Goal: Find specific fact: Find specific fact

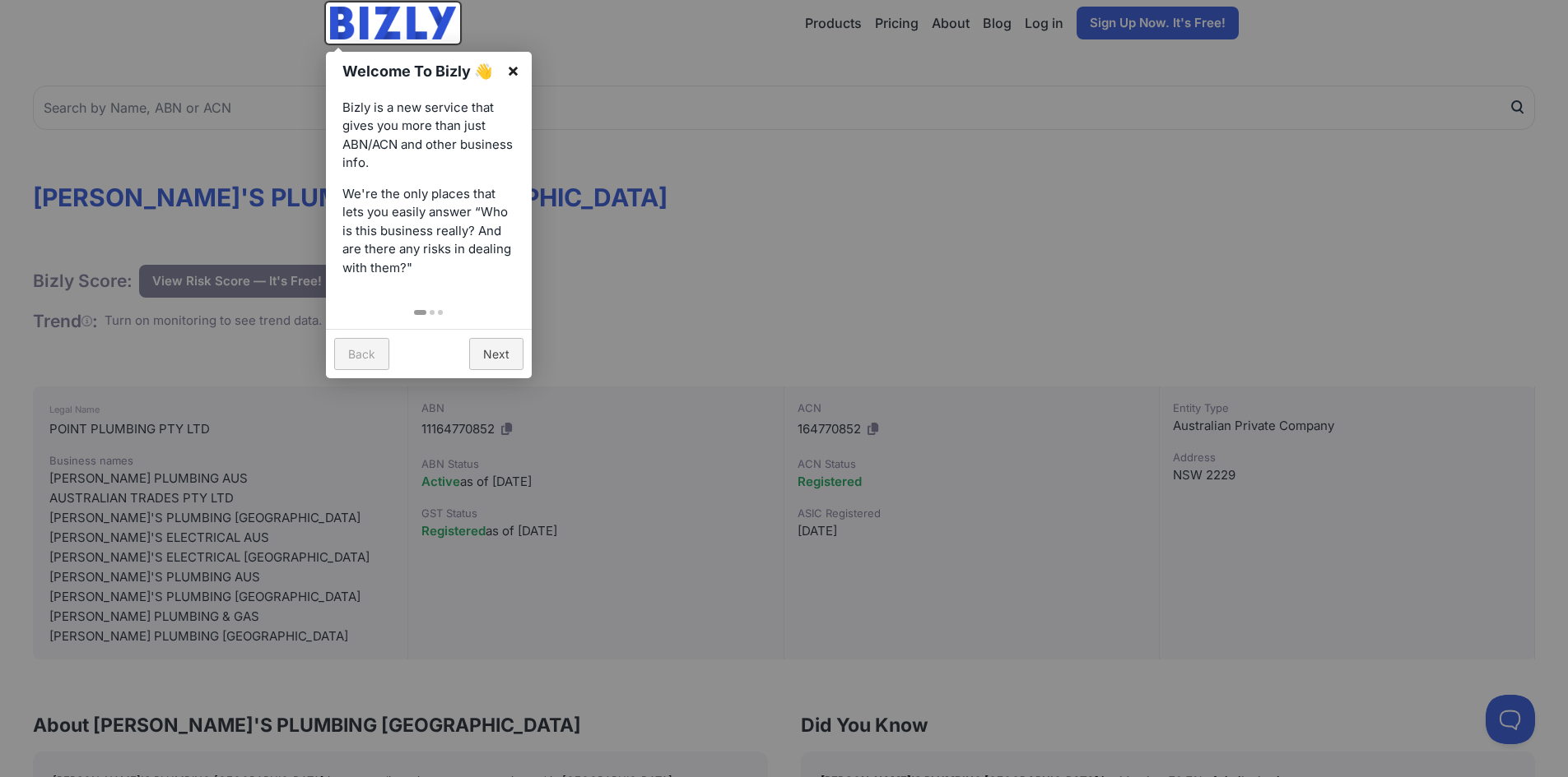
click at [516, 71] on link "×" at bounding box center [513, 70] width 37 height 37
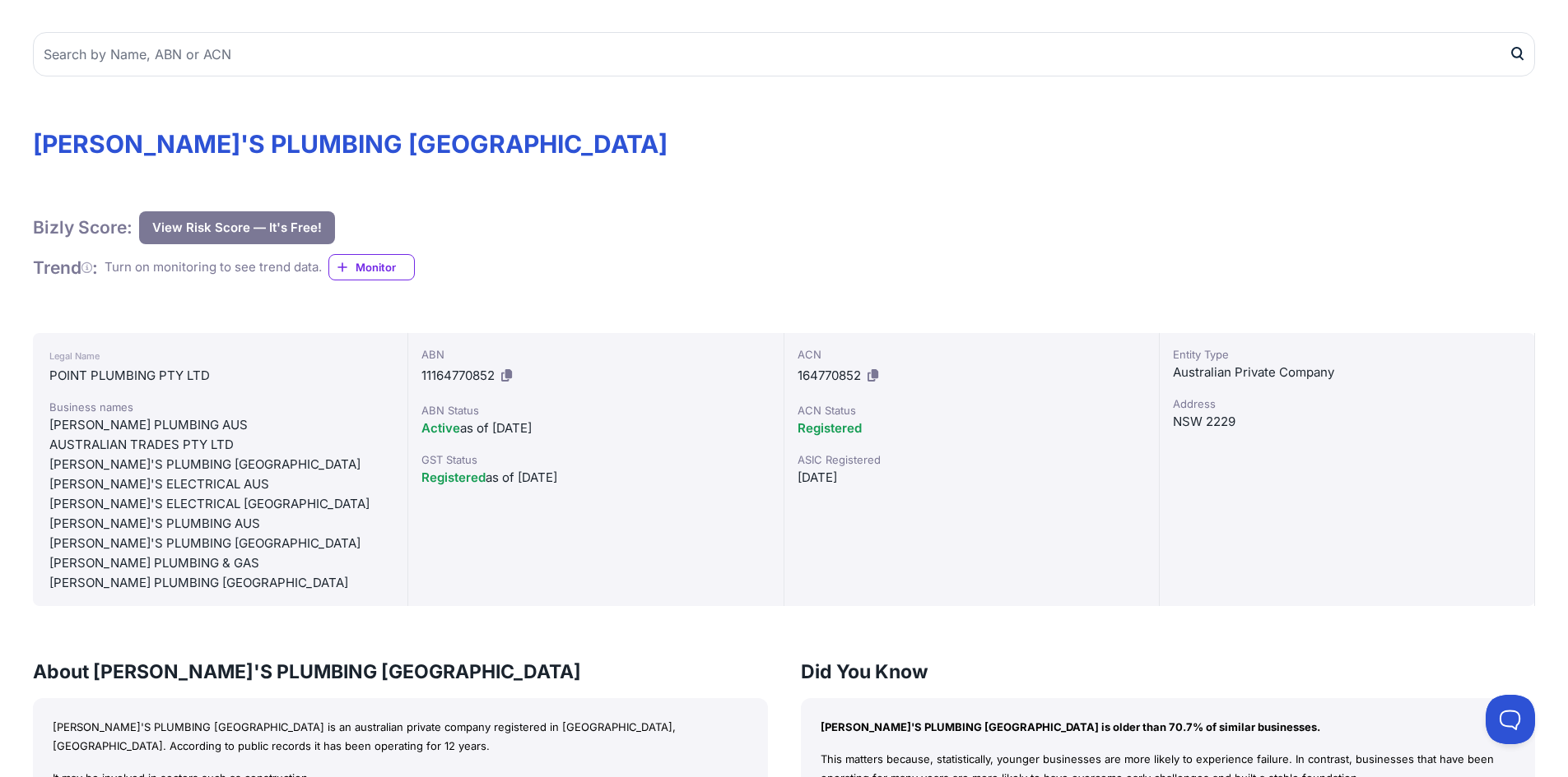
scroll to position [165, 0]
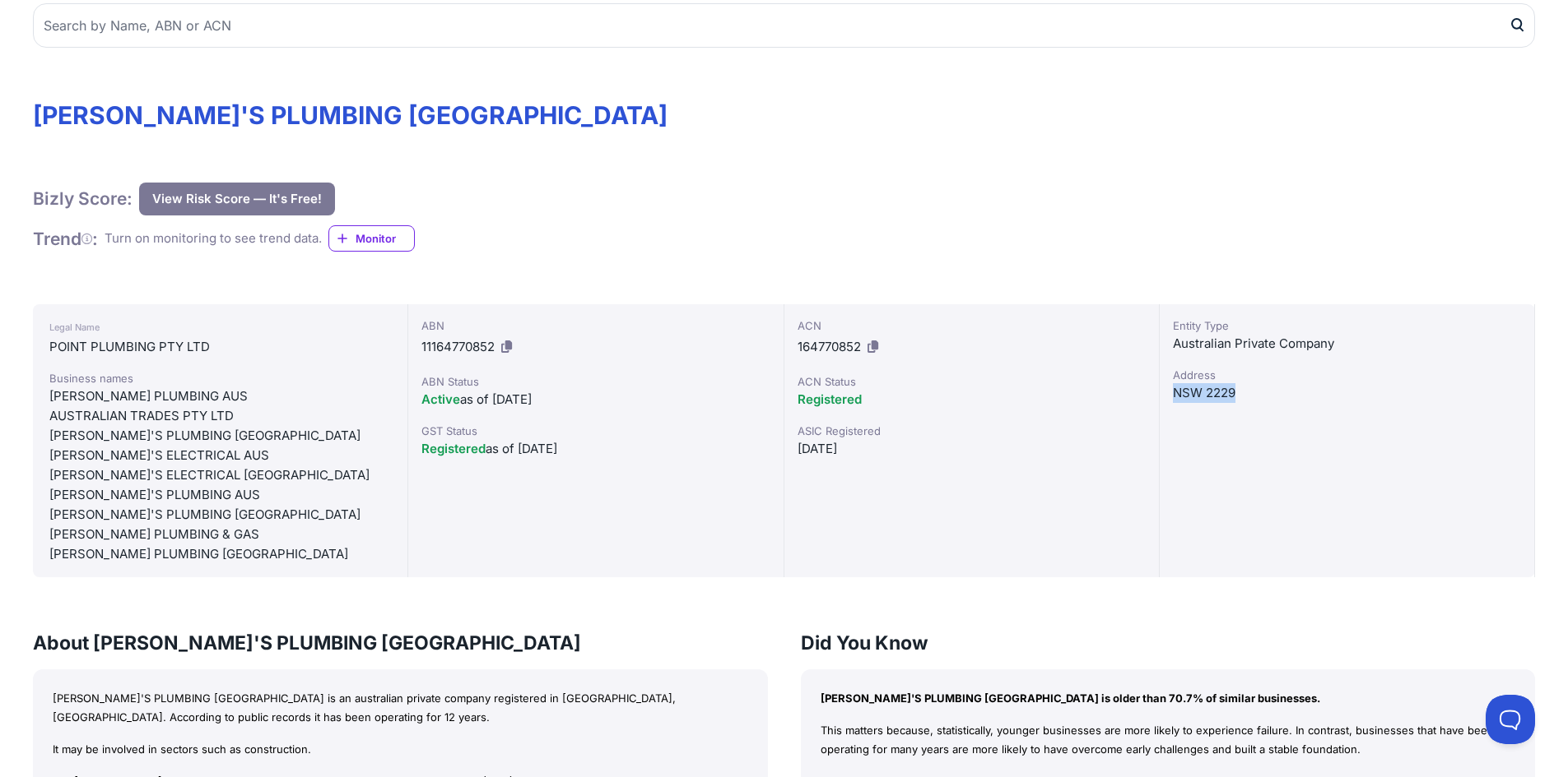
drag, startPoint x: 1239, startPoint y: 396, endPoint x: 1181, endPoint y: 392, distance: 58.1
click at [1174, 392] on div "NSW 2229" at bounding box center [1347, 392] width 348 height 20
copy div "NSW 2229"
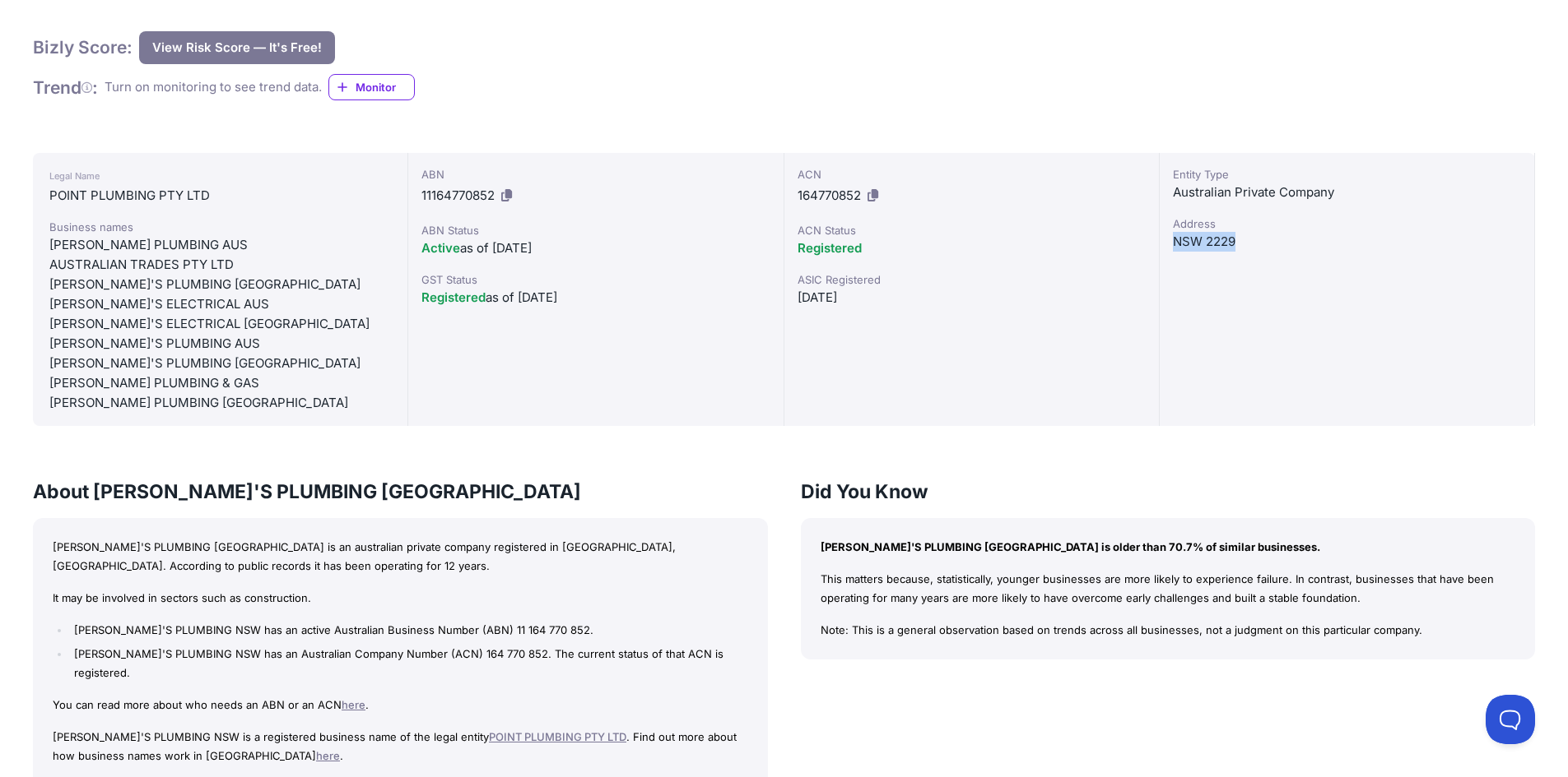
scroll to position [411, 0]
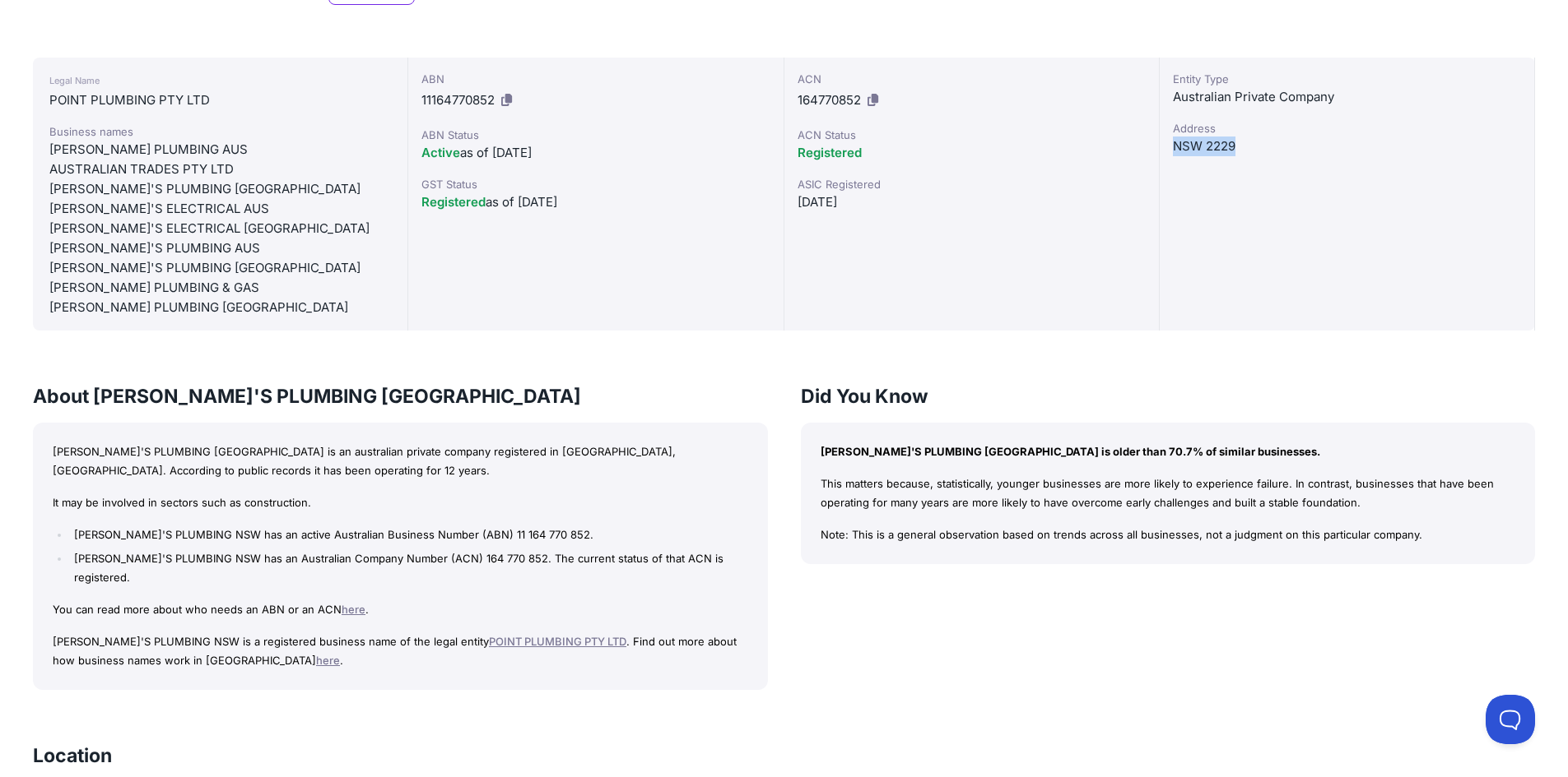
click at [1305, 197] on div "Entity Type Australian Private Company Address NSW 2229" at bounding box center [1347, 193] width 375 height 273
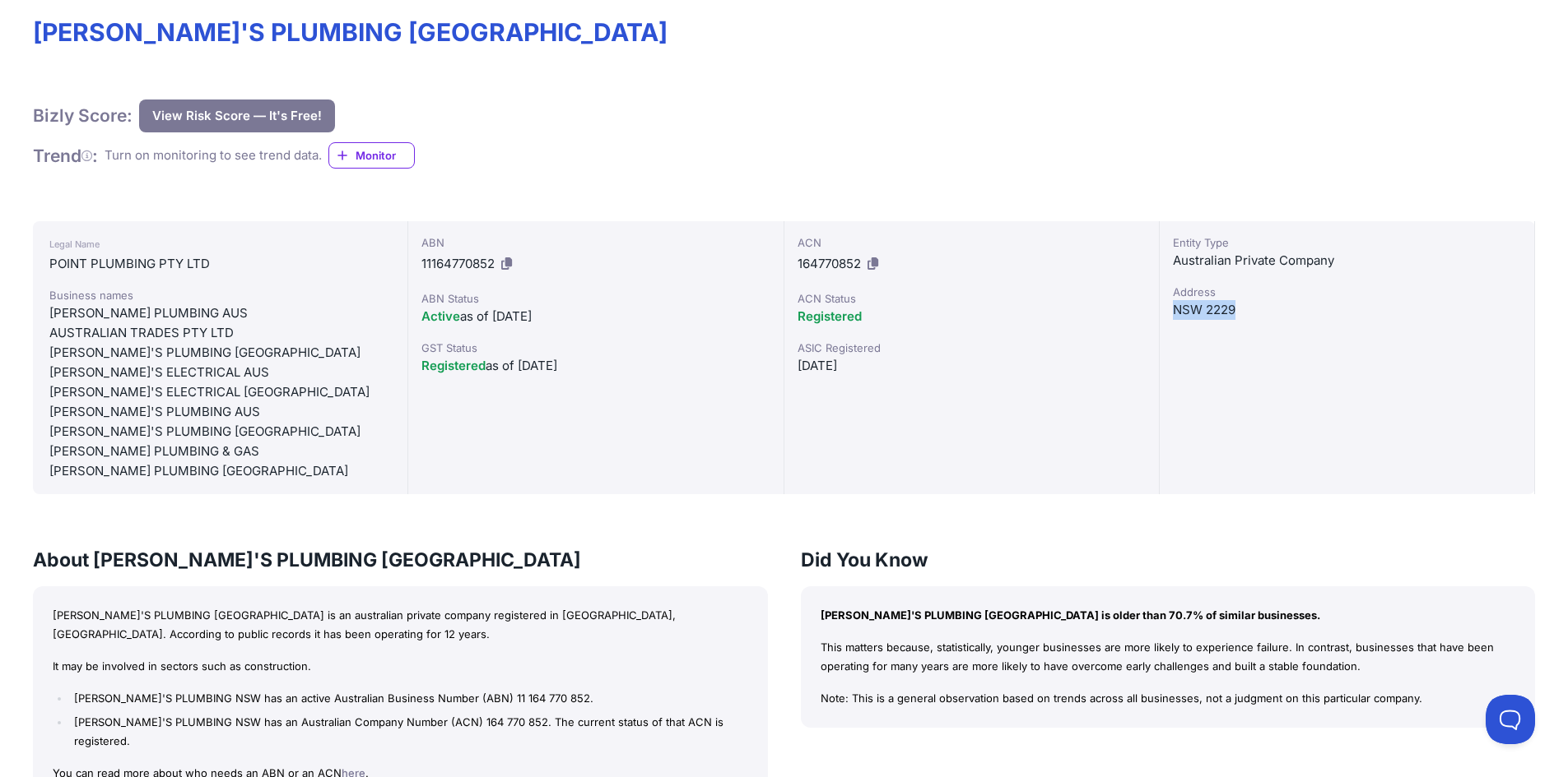
scroll to position [247, 0]
click at [196, 346] on div "[PERSON_NAME]'S PLUMBING [GEOGRAPHIC_DATA]" at bounding box center [220, 353] width 342 height 20
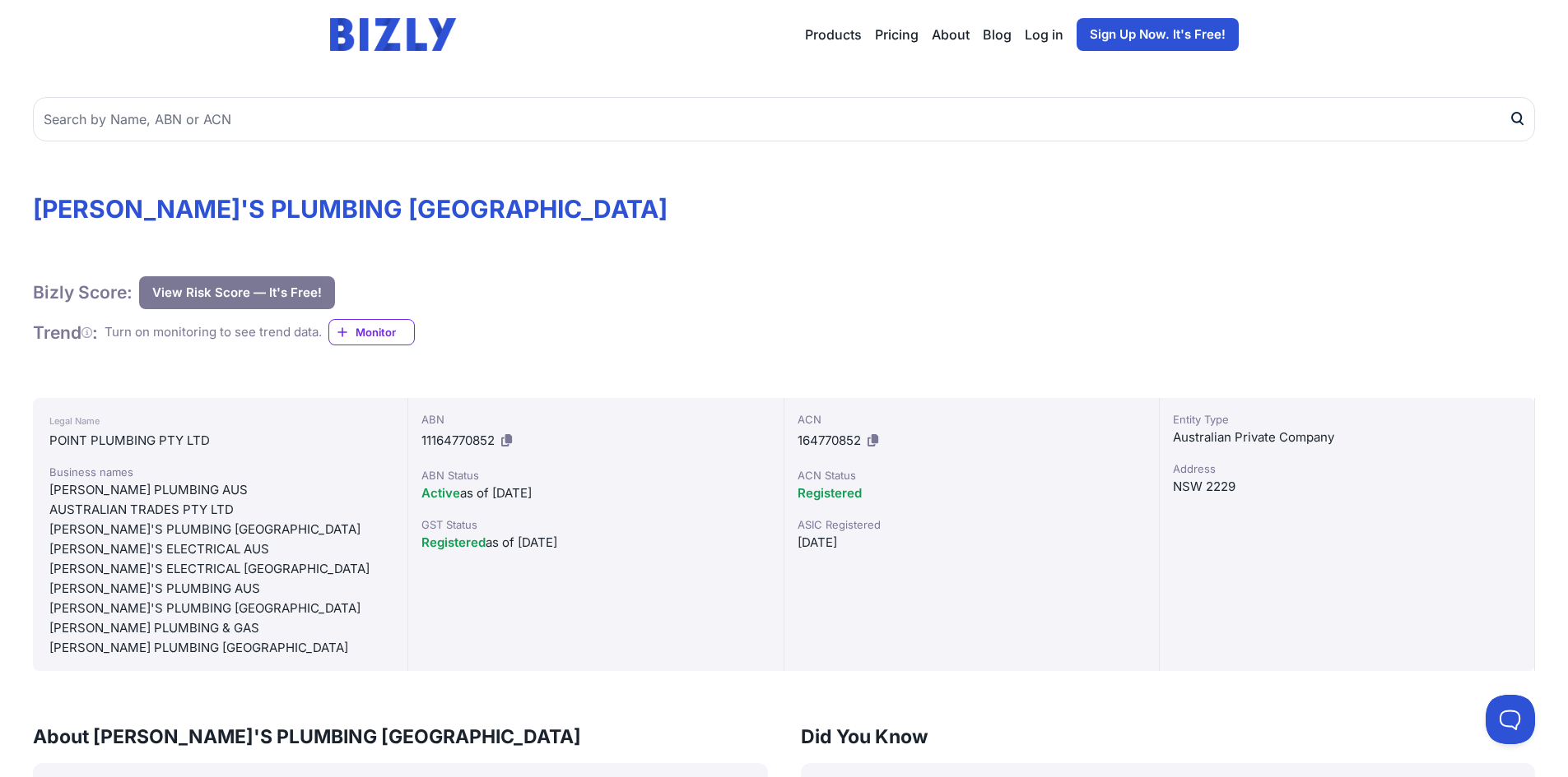
scroll to position [0, 0]
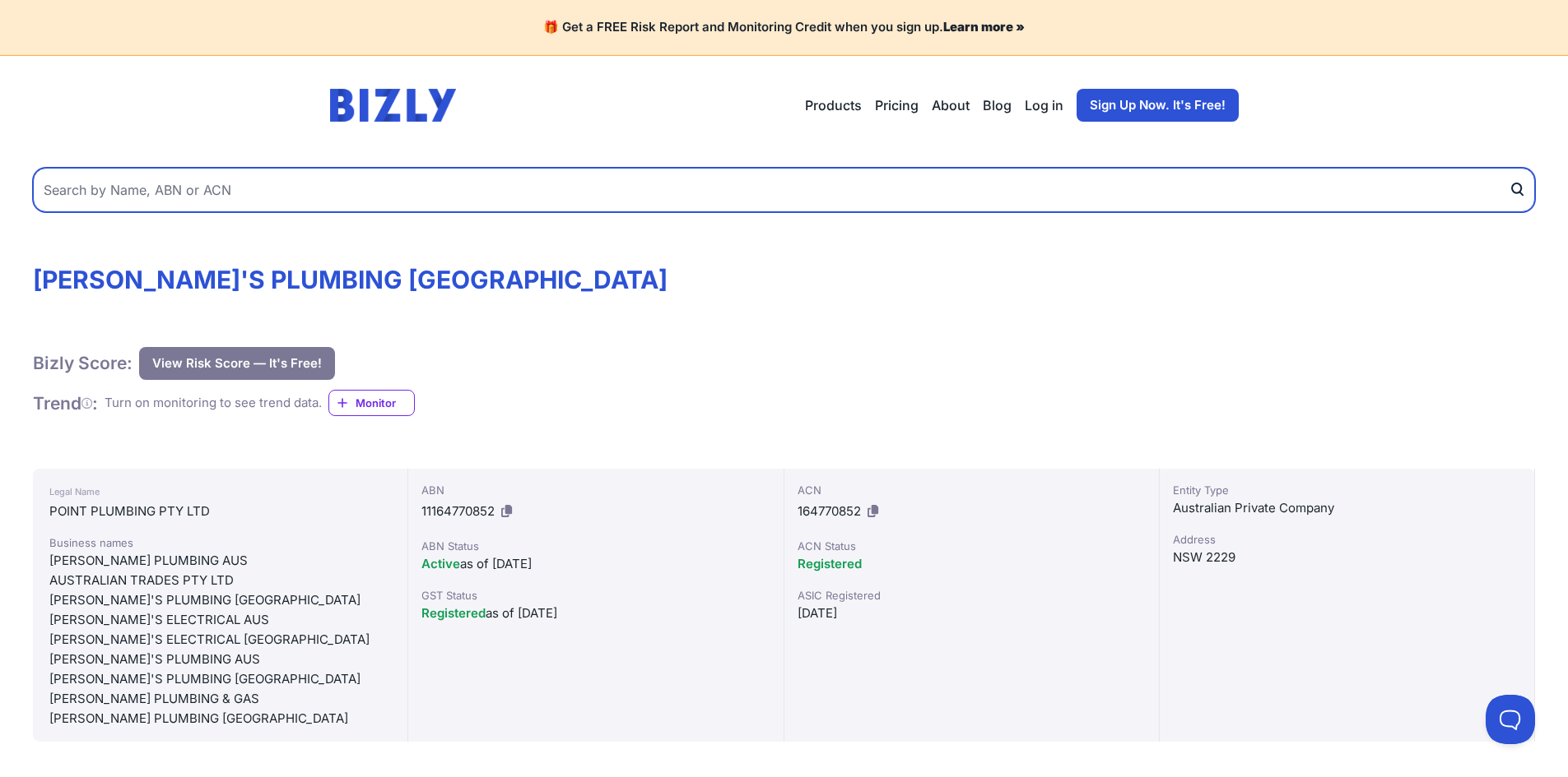
click at [156, 183] on input "text" at bounding box center [784, 190] width 1502 height 44
paste input "Australian Trades Pty Ltd"
type input "Australian Trades Pty Ltd"
click at [1509, 168] on button "submit" at bounding box center [1522, 190] width 26 height 44
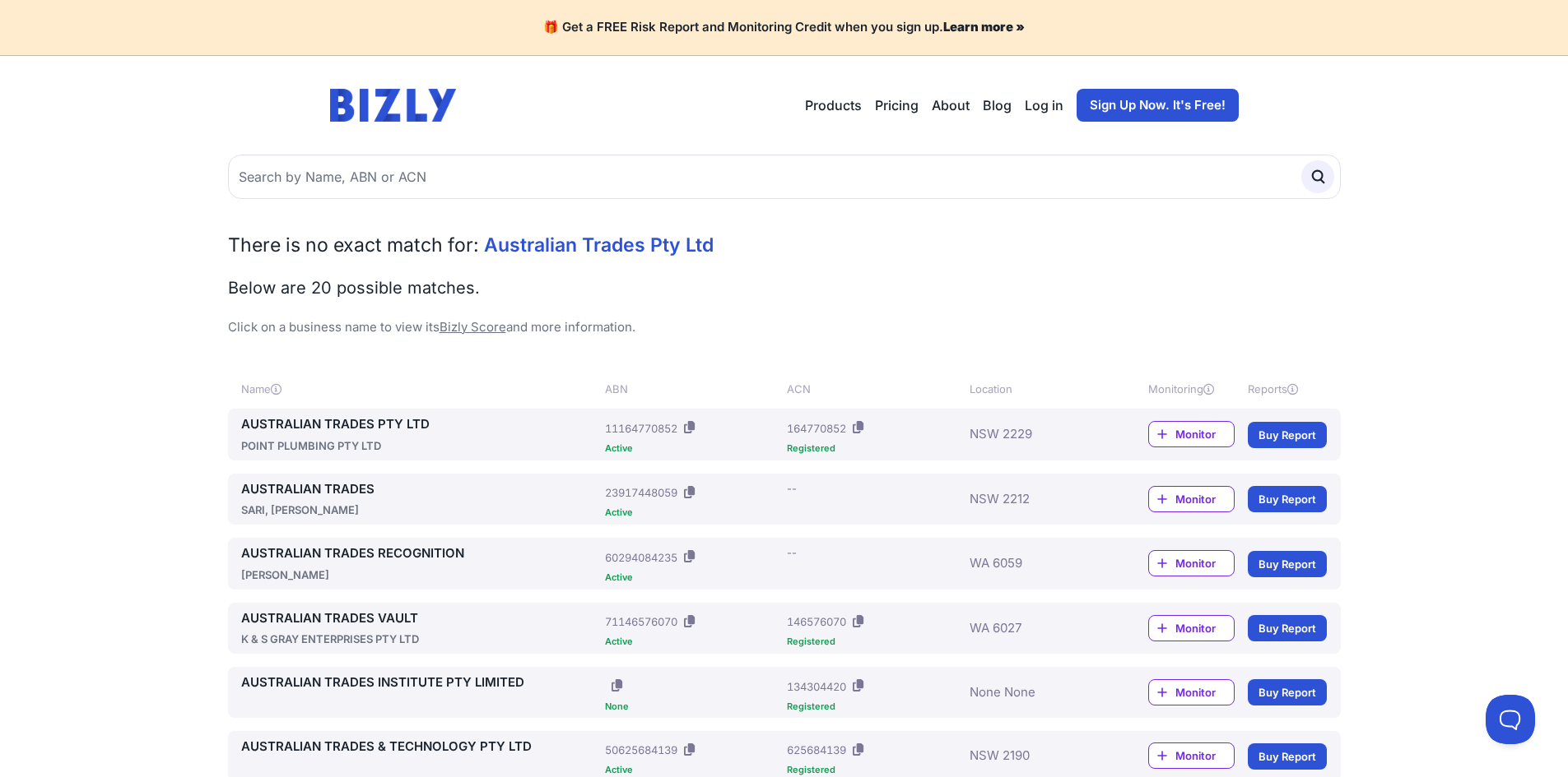
click at [362, 423] on link "AUSTRALIAN TRADES PTY LTD" at bounding box center [420, 425] width 358 height 19
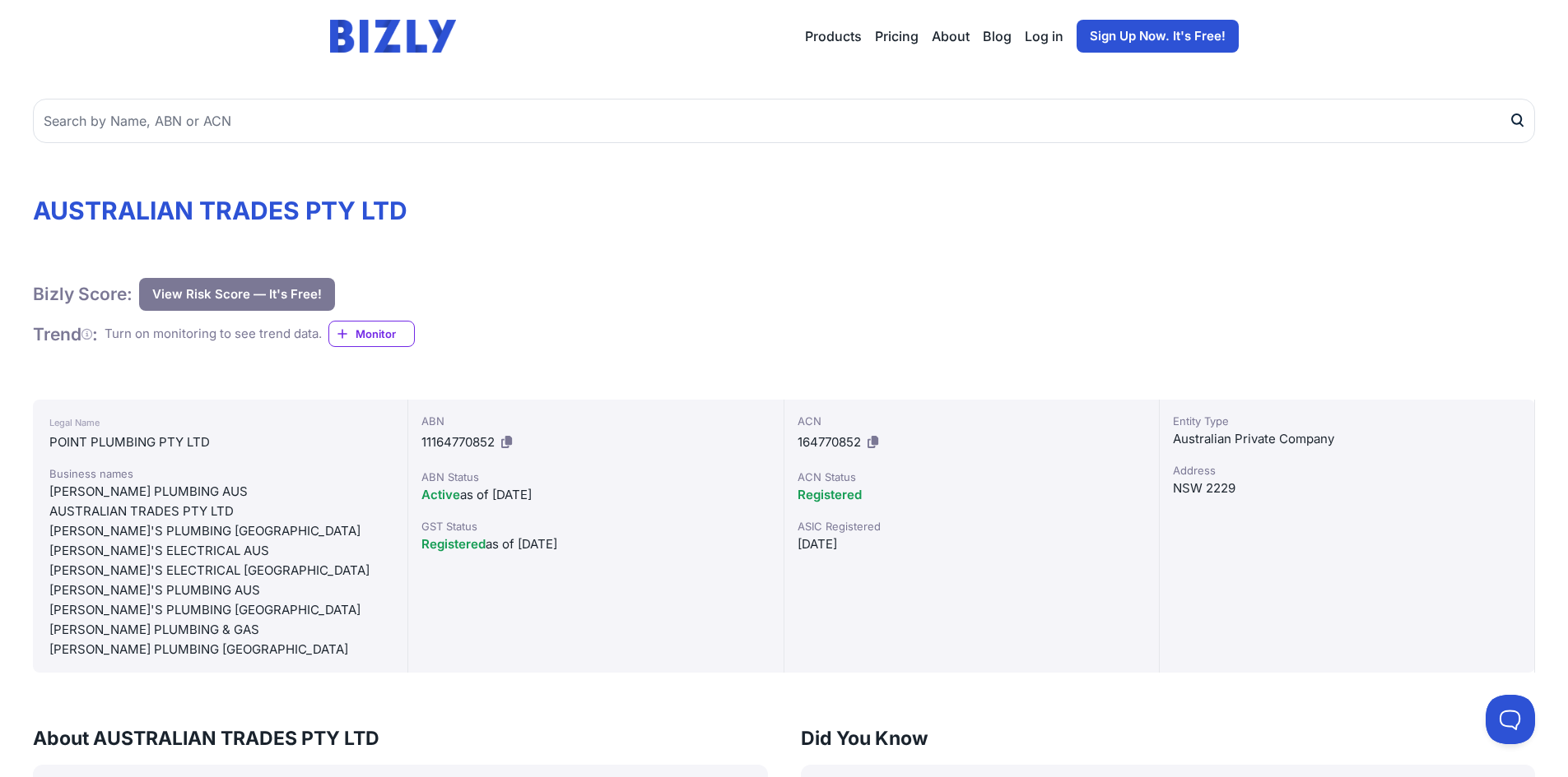
scroll to position [165, 0]
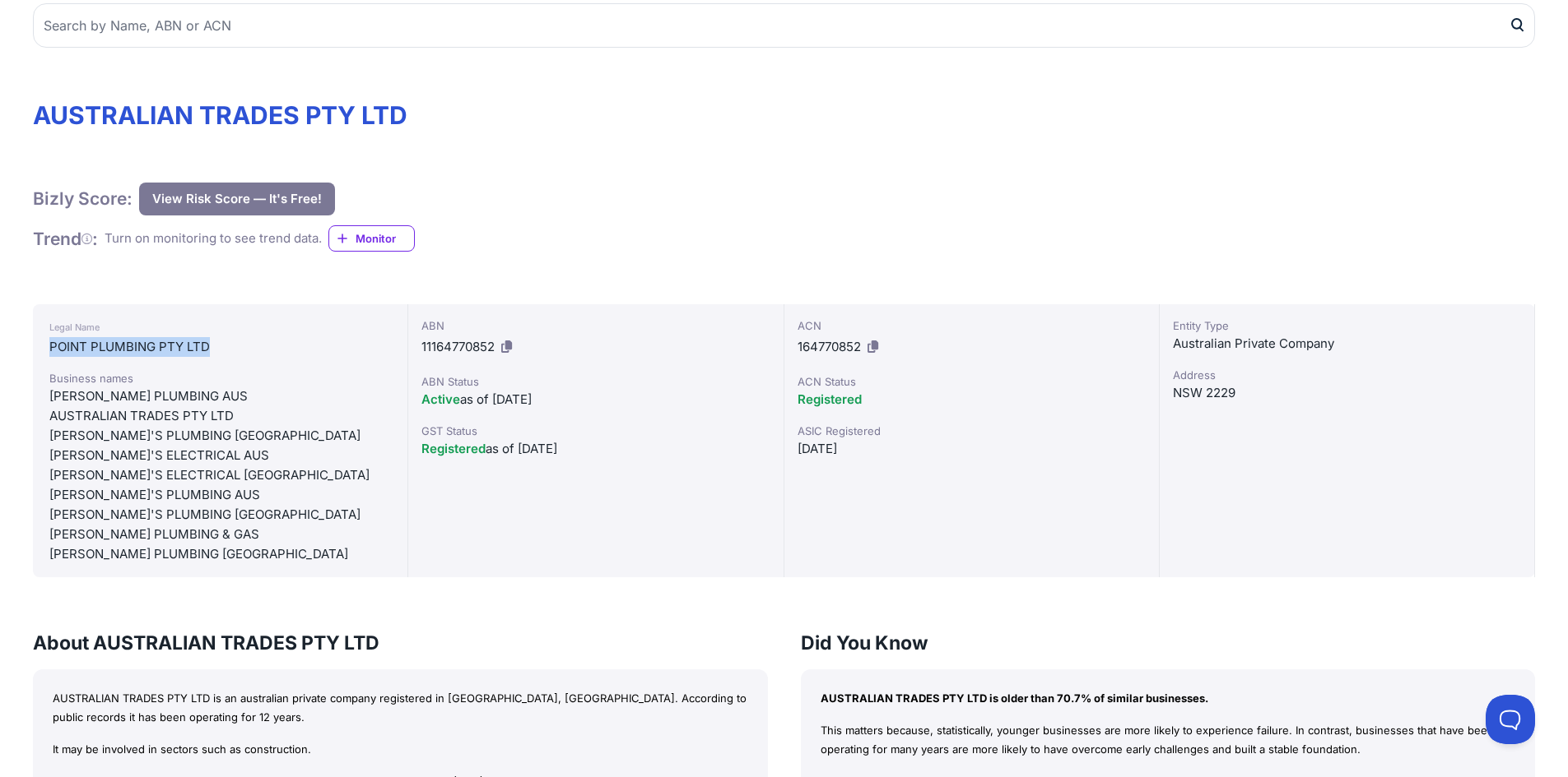
drag, startPoint x: 256, startPoint y: 343, endPoint x: 49, endPoint y: 346, distance: 207.0
click at [49, 346] on div "Legal Name POINT PLUMBING PTY LTD Business names ANDERSONS PLUMBING AUS AUSTRAL…" at bounding box center [220, 440] width 375 height 273
copy div "POINT PLUMBING PTY LTD"
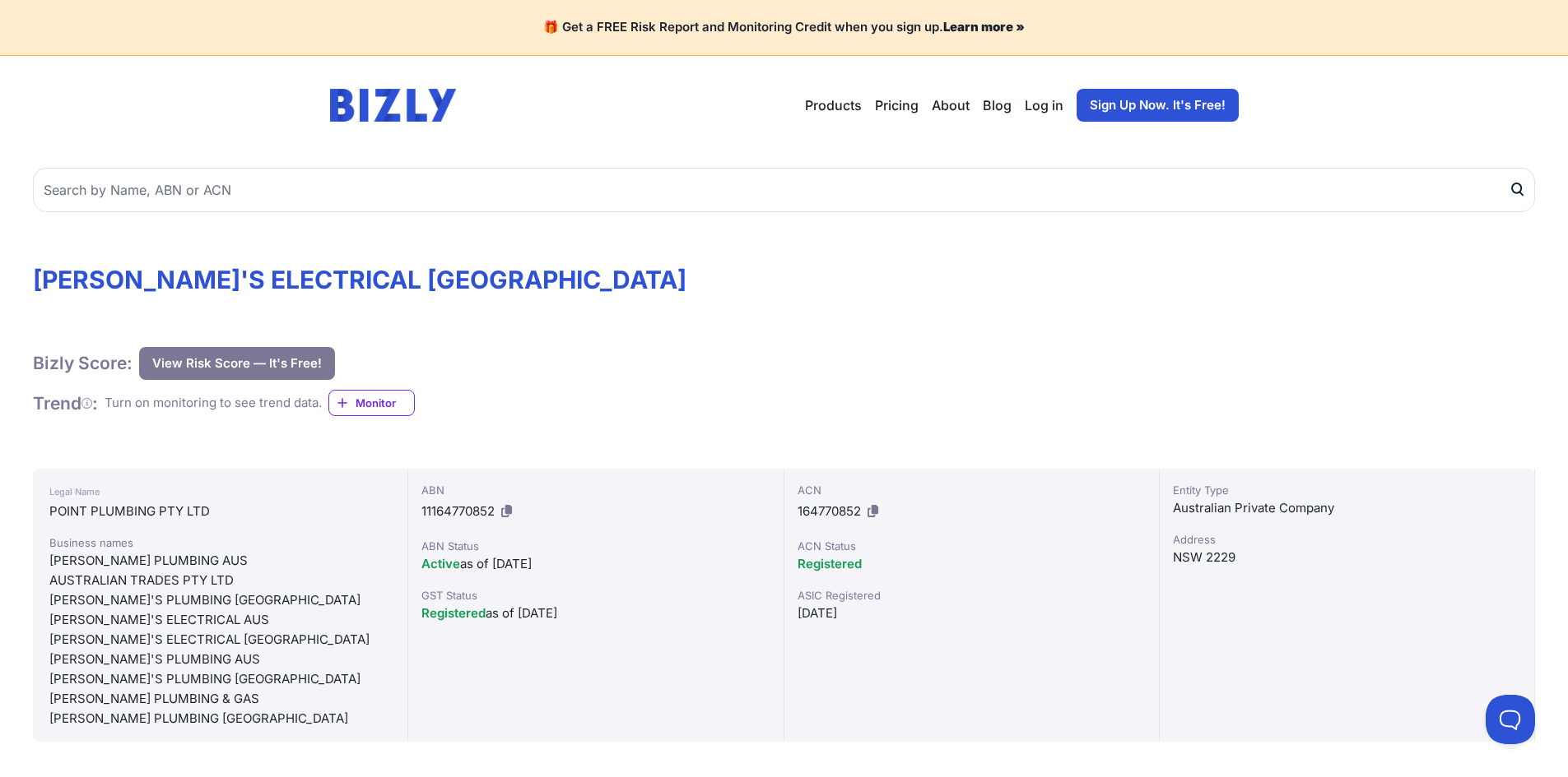
drag, startPoint x: 369, startPoint y: 0, endPoint x: 270, endPoint y: 605, distance: 613.0
click at [273, 636] on div "[PERSON_NAME]'S ELECTRICAL [GEOGRAPHIC_DATA]" at bounding box center [220, 639] width 342 height 20
